Goal: Book appointment/travel/reservation

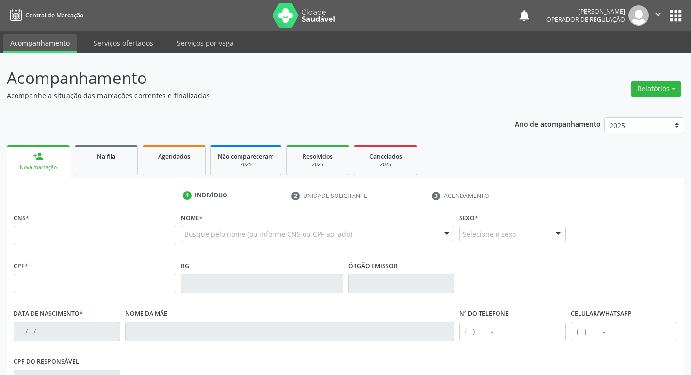
click at [93, 238] on input "text" at bounding box center [95, 235] width 163 height 19
click at [45, 234] on input "text" at bounding box center [95, 235] width 163 height 19
type input "700 0028 4543 0005"
type input "[DATE]"
type input "[PERSON_NAME]"
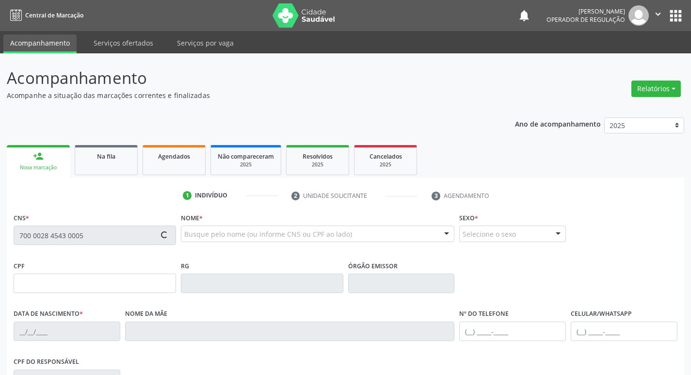
type input "[PHONE_NUMBER]"
type input "461.687.701-78"
type input "73"
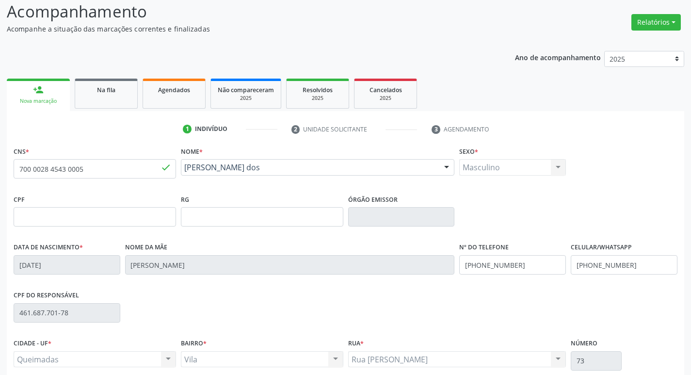
scroll to position [151, 0]
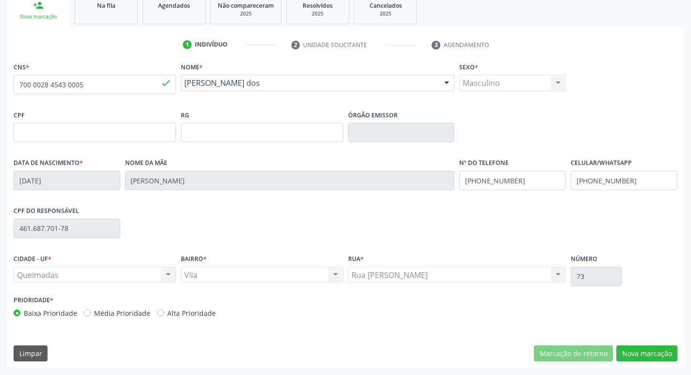
click at [650, 342] on div "CNS * 700 0028 4543 0005 done [GEOGRAPHIC_DATA] * [PERSON_NAME] dos [PERSON_NAM…" at bounding box center [346, 214] width 678 height 309
click at [634, 359] on button "Nova marcação" at bounding box center [647, 353] width 61 height 16
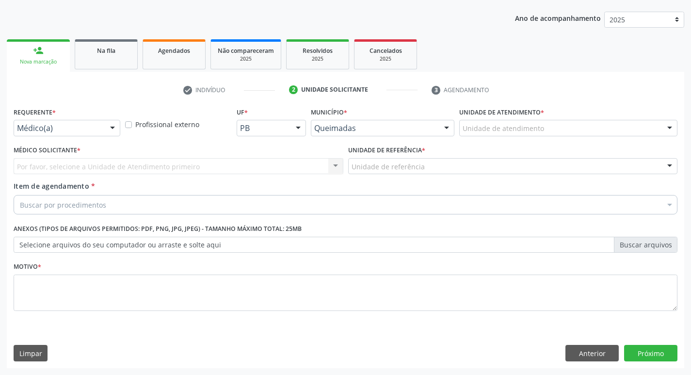
scroll to position [106, 0]
click at [52, 134] on div "Médico(a)" at bounding box center [67, 128] width 107 height 16
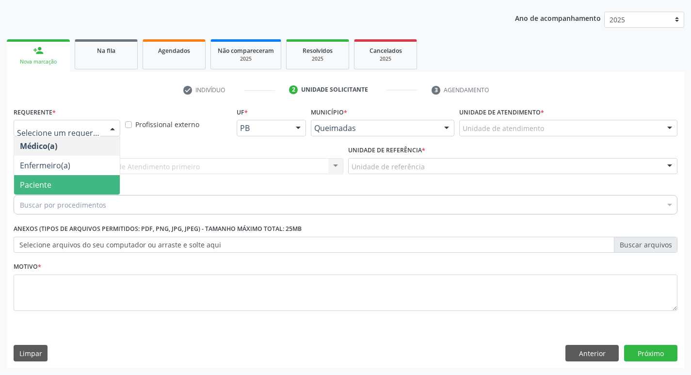
click at [72, 185] on span "Paciente" at bounding box center [67, 184] width 106 height 19
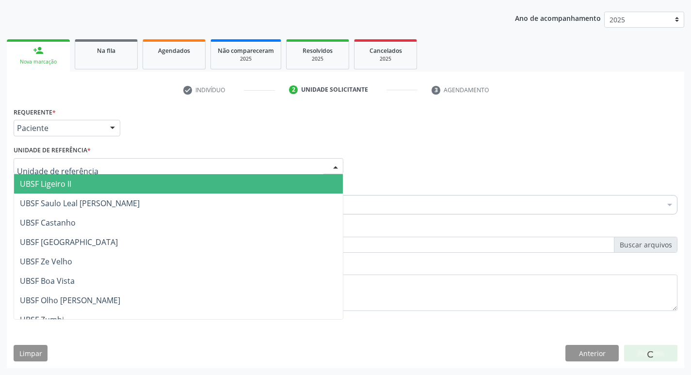
click at [75, 174] on div at bounding box center [179, 166] width 330 height 16
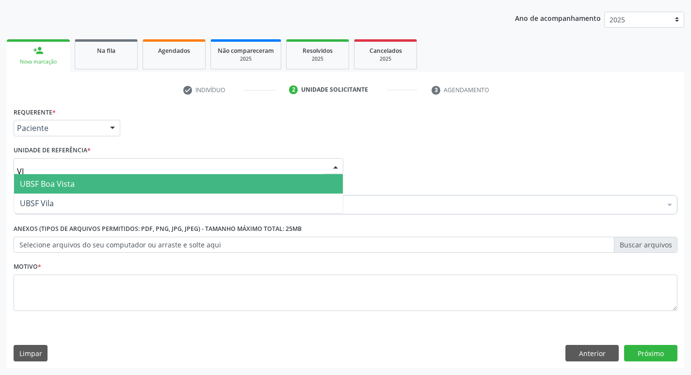
type input "VIL"
click at [80, 184] on span "UBSF Vila" at bounding box center [178, 183] width 329 height 19
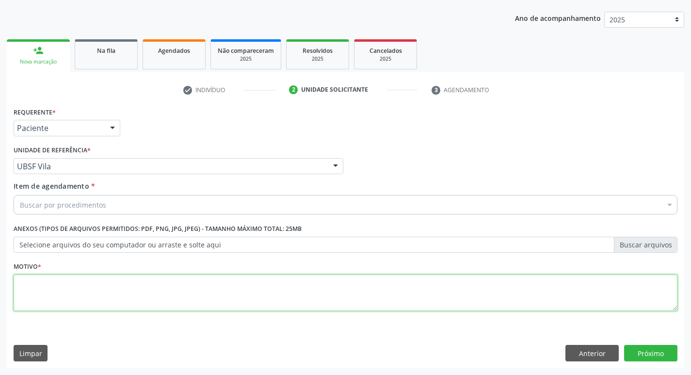
click at [83, 282] on textarea at bounding box center [346, 293] width 664 height 37
type textarea "AVALIACAO"
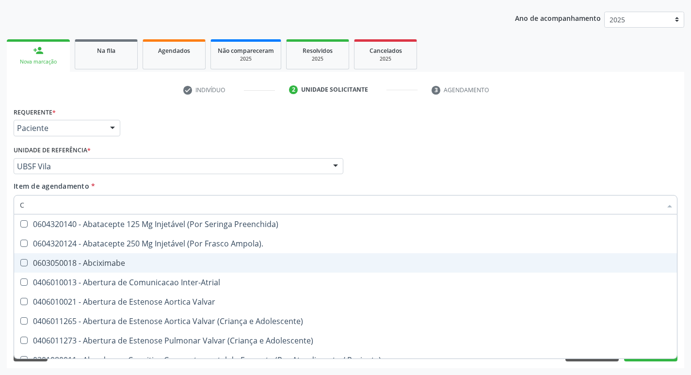
type input "CARDIOLO"
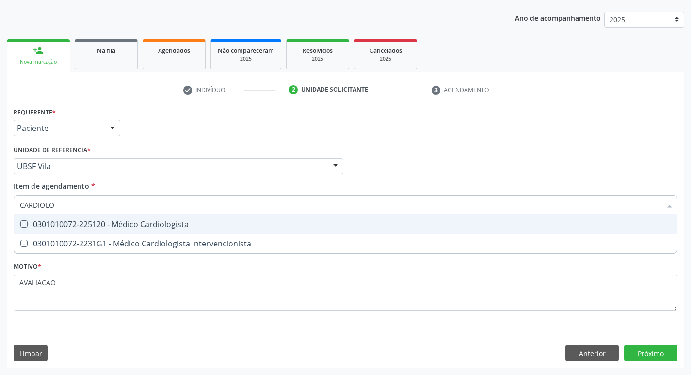
click at [191, 215] on span "0301010072-225120 - Médico Cardiologista" at bounding box center [345, 223] width 663 height 19
click at [171, 220] on div "0301010072-225120 - Médico Cardiologista" at bounding box center [346, 224] width 652 height 8
checkbox Cardiologista "false"
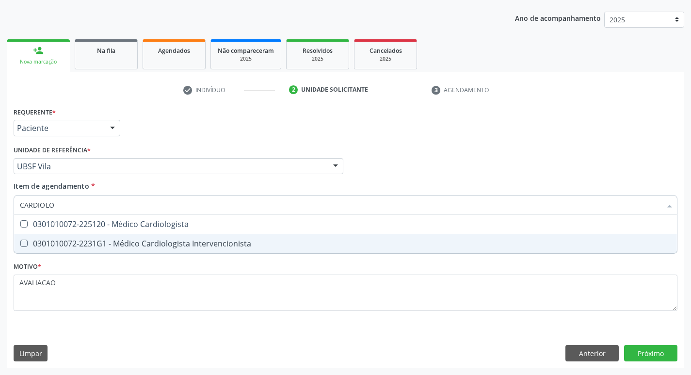
click at [178, 235] on span "0301010072-2231G1 - Médico Cardiologista Intervencionista" at bounding box center [345, 243] width 663 height 19
click at [168, 243] on div "0301010072-2231G1 - Médico Cardiologista Intervencionista" at bounding box center [346, 244] width 652 height 8
checkbox Intervencionista "true"
click at [647, 355] on div "Requerente * Paciente Médico(a) Enfermeiro(a) Paciente Nenhum resultado encontr…" at bounding box center [346, 236] width 678 height 263
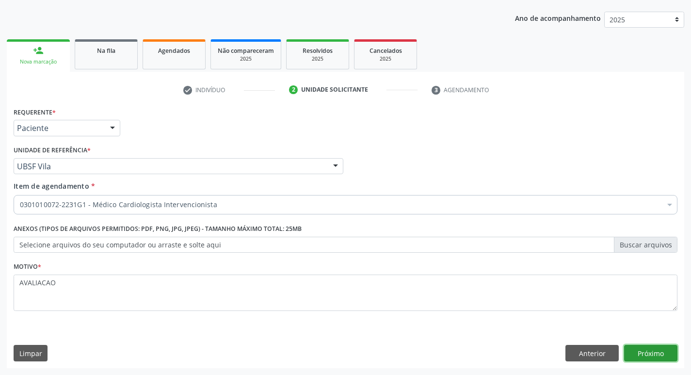
click at [651, 346] on button "Próximo" at bounding box center [650, 353] width 53 height 16
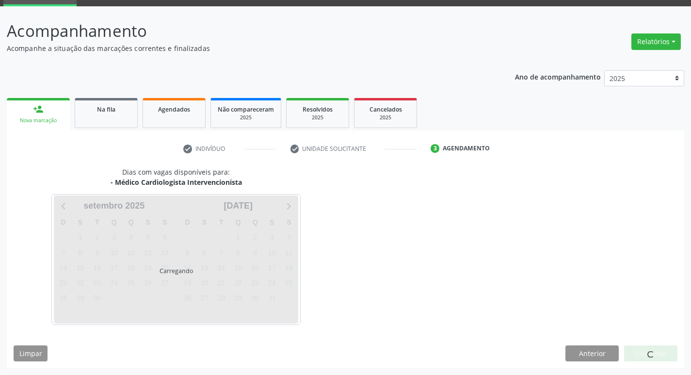
scroll to position [47, 0]
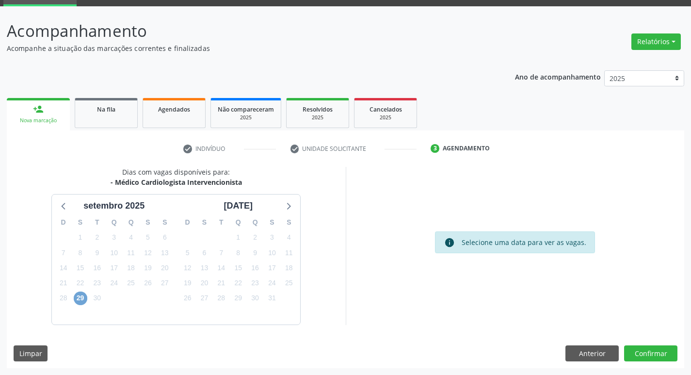
click at [76, 300] on span "29" at bounding box center [81, 299] width 14 height 14
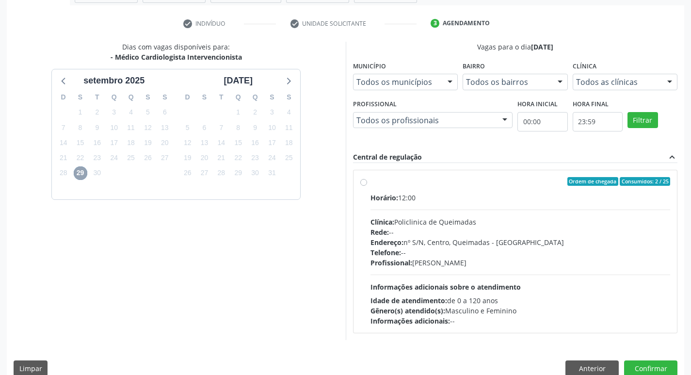
scroll to position [187, 0]
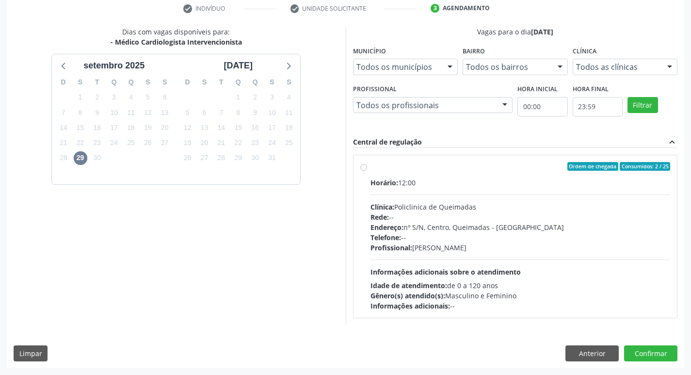
drag, startPoint x: 592, startPoint y: 223, endPoint x: 586, endPoint y: 224, distance: 6.5
click at [590, 223] on div "Endereço: nº S/N, Centro, Queimadas - [GEOGRAPHIC_DATA]" at bounding box center [521, 227] width 300 height 10
click at [367, 171] on input "Ordem de chegada Consumidos: 2 / 25 Horário: 12:00 Clínica: Policlinica de Quei…" at bounding box center [363, 166] width 7 height 9
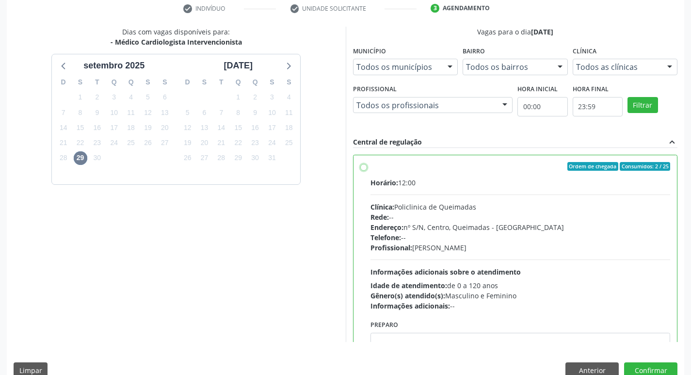
radio input "true"
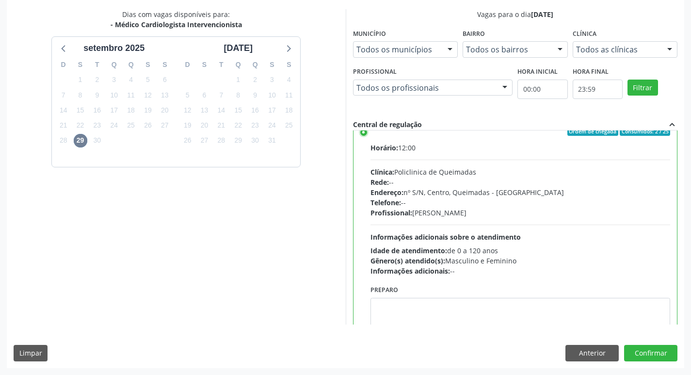
scroll to position [0, 0]
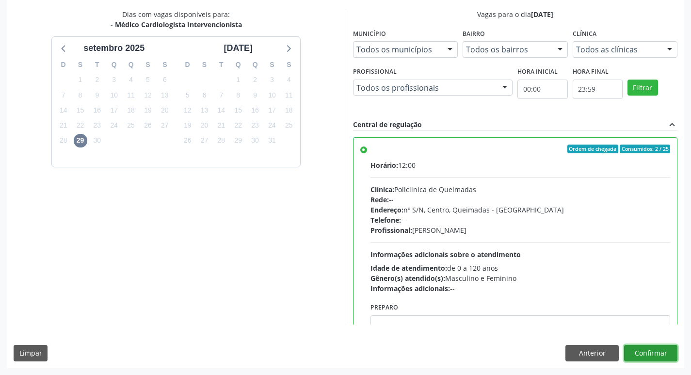
click at [642, 355] on button "Confirmar" at bounding box center [650, 353] width 53 height 16
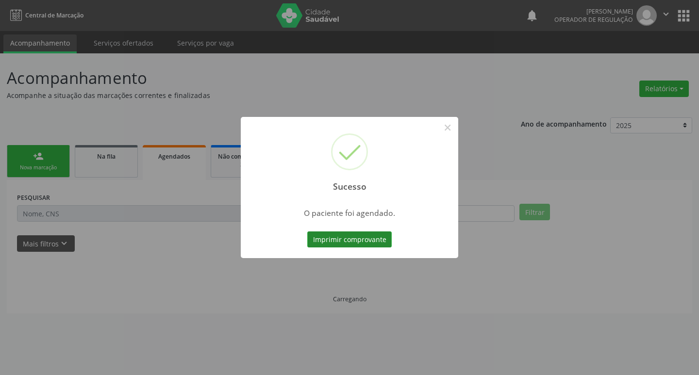
click at [323, 237] on button "Imprimir comprovante" at bounding box center [349, 239] width 84 height 16
